Goal: Transaction & Acquisition: Purchase product/service

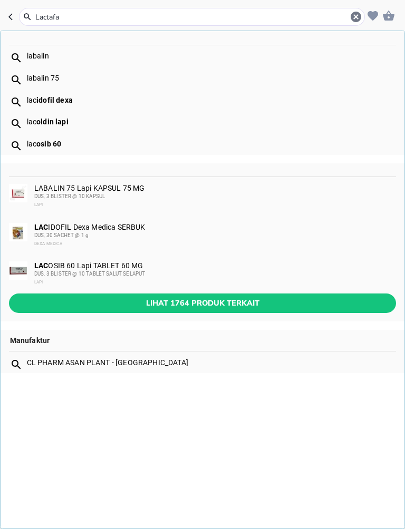
type input "Lactafar"
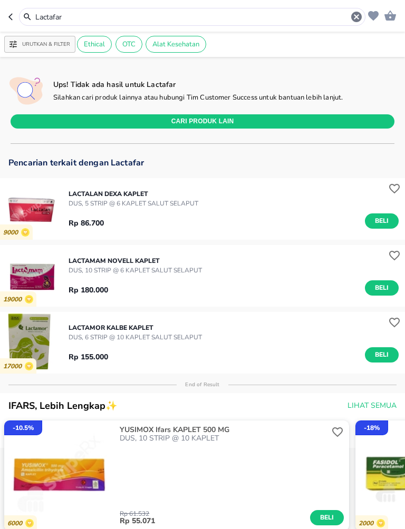
click at [222, 272] on div "LACTAMAM Novell KAPLET DUS, 10 STRIP @ 6 KAPLET SALUT SELAPUT Rp 180.000 Beli" at bounding box center [236, 276] width 336 height 50
click at [214, 266] on div "LACTAMAM Novell KAPLET DUS, 10 STRIP @ 6 KAPLET SALUT SELAPUT Rp 180.000 Beli" at bounding box center [236, 276] width 336 height 50
click at [142, 262] on p "LACTAMAM Novell KAPLET" at bounding box center [134, 260] width 133 height 9
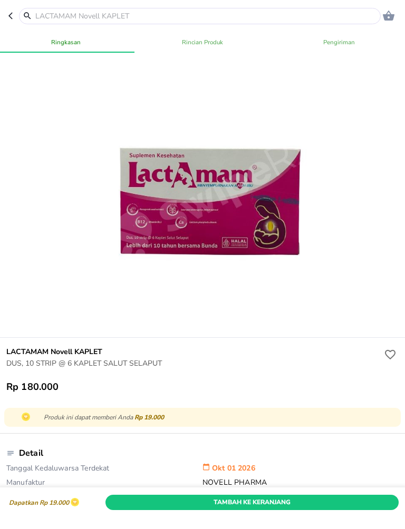
click at [91, 250] on div at bounding box center [203, 197] width 251 height 251
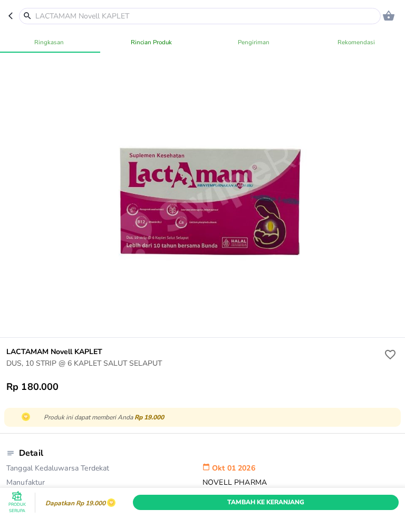
scroll to position [260, 0]
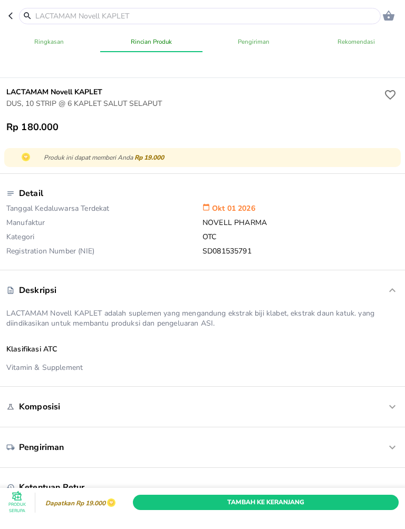
click at [8, 4] on header "0" at bounding box center [202, 16] width 405 height 32
click at [9, 17] on icon "button" at bounding box center [12, 16] width 8 height 8
